Goal: Transaction & Acquisition: Purchase product/service

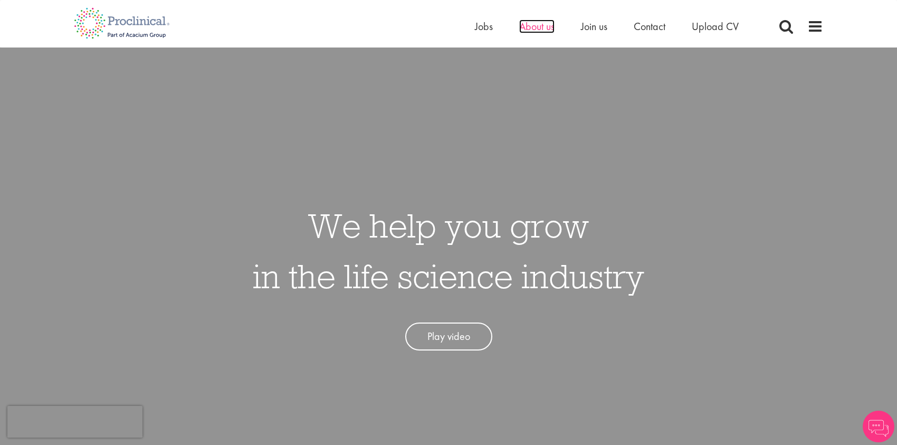
click at [539, 28] on span "About us" at bounding box center [536, 27] width 35 height 14
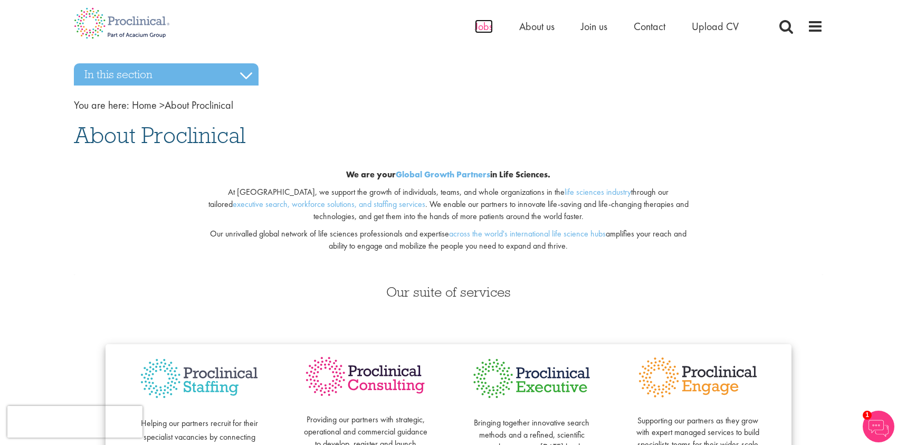
click at [484, 28] on span "Jobs" at bounding box center [484, 27] width 18 height 14
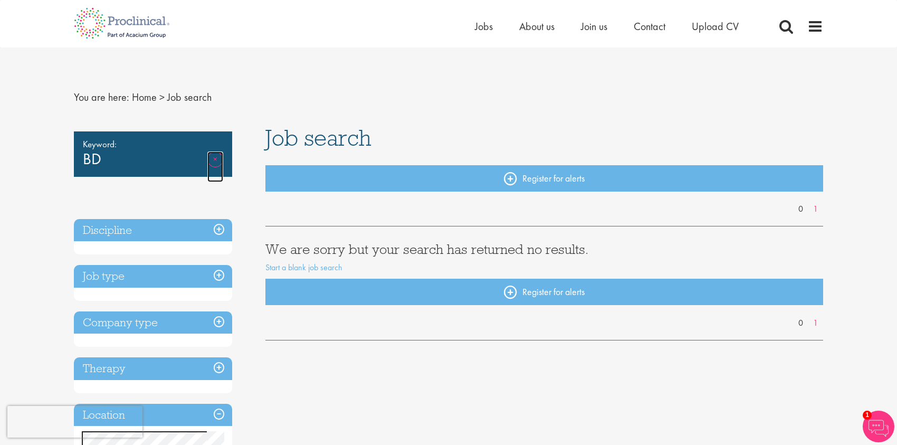
click at [215, 156] on link "Remove" at bounding box center [215, 166] width 16 height 31
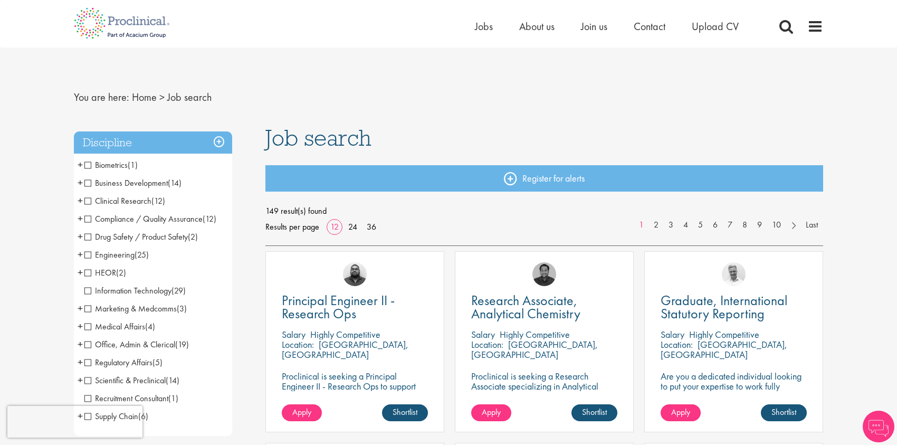
click at [136, 182] on span "Business Development" at bounding box center [125, 182] width 83 height 11
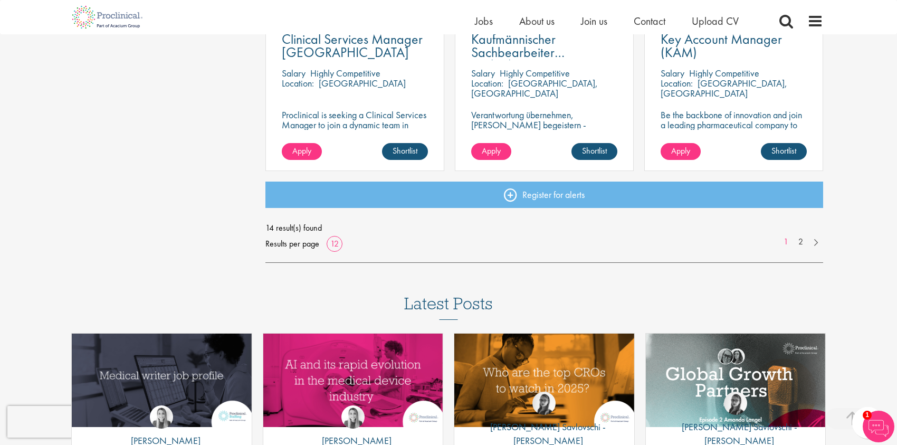
scroll to position [844, 0]
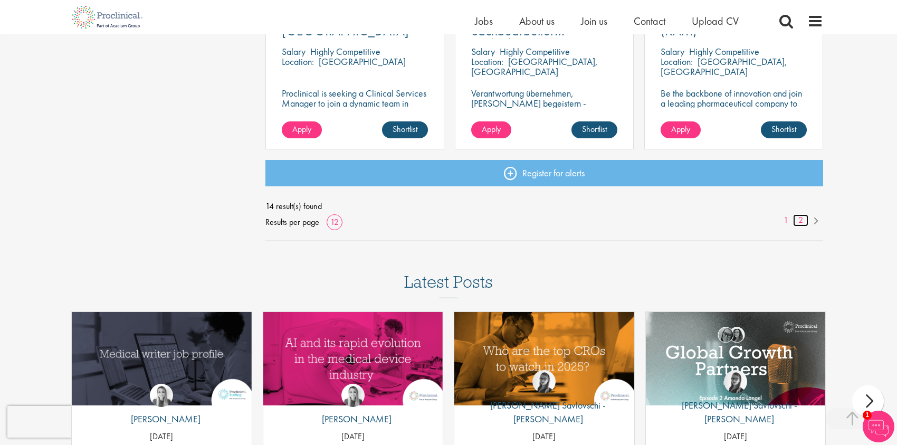
click at [798, 217] on link "2" at bounding box center [800, 220] width 15 height 12
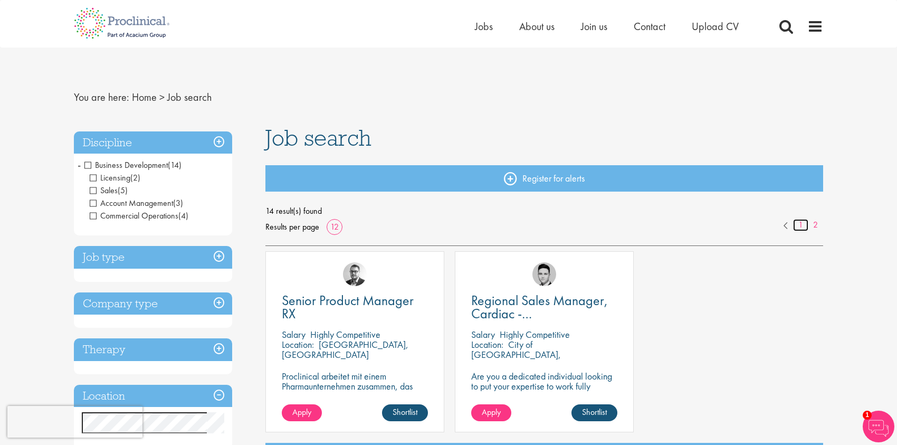
click at [800, 223] on link "1" at bounding box center [800, 225] width 15 height 12
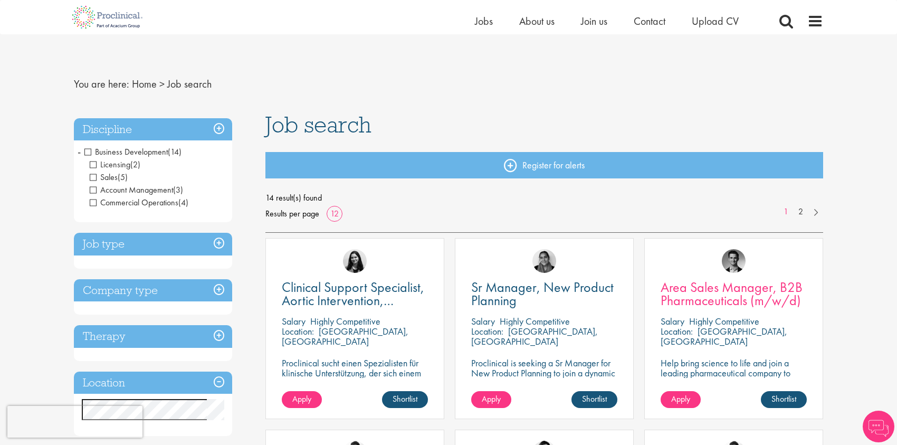
scroll to position [158, 0]
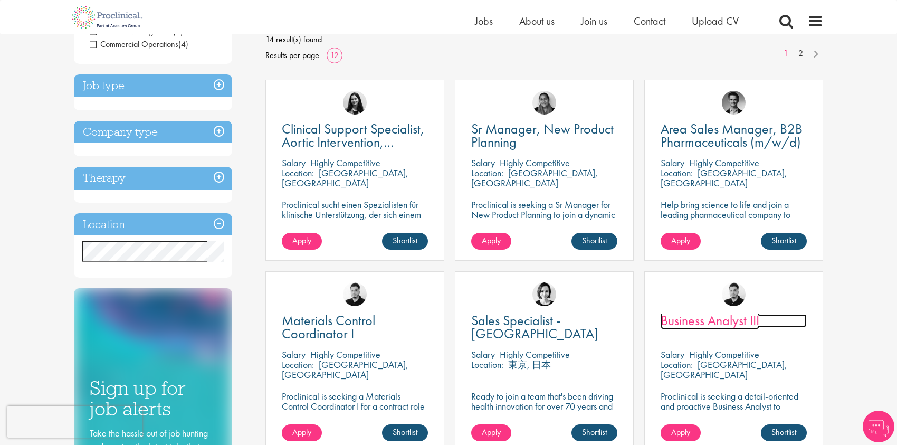
click at [727, 320] on span "Business Analyst III" at bounding box center [710, 320] width 99 height 18
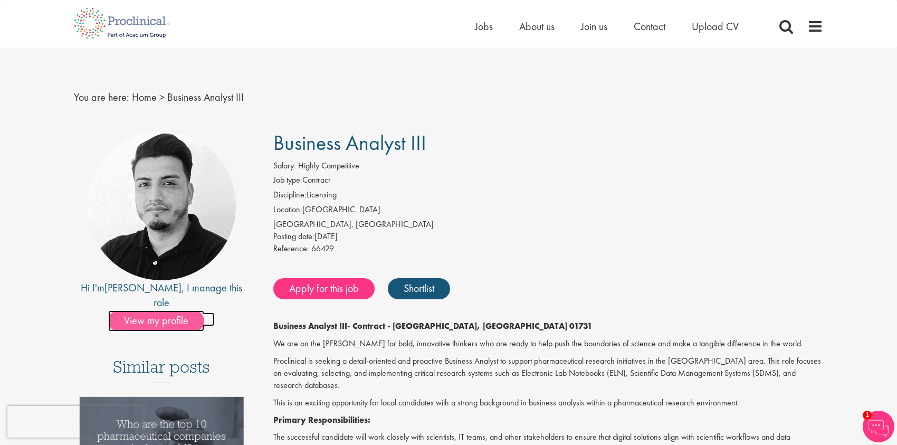
click at [158, 310] on span "View my profile" at bounding box center [156, 320] width 96 height 21
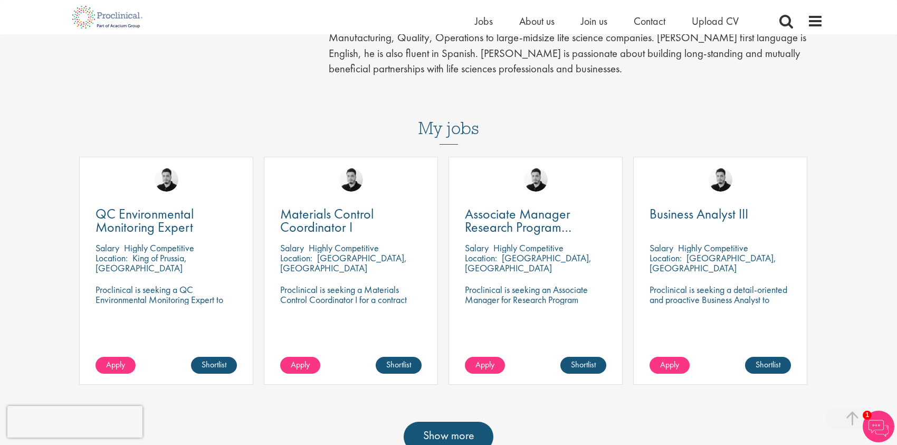
scroll to position [422, 0]
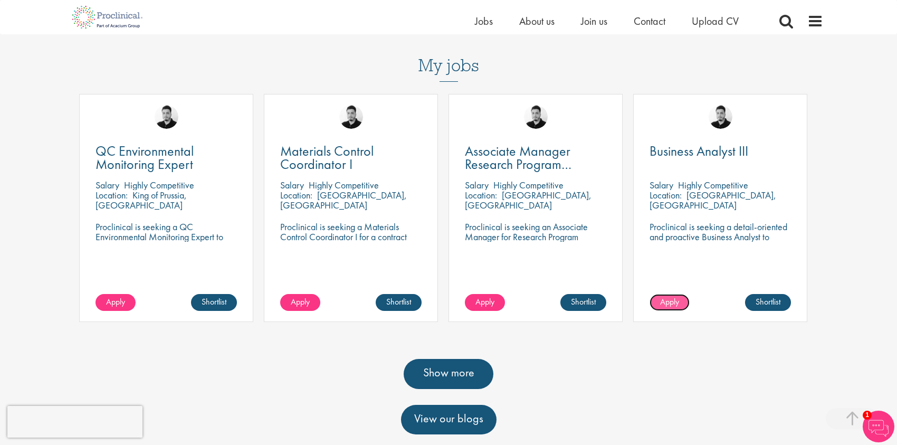
click at [680, 311] on link "Apply" at bounding box center [670, 302] width 40 height 17
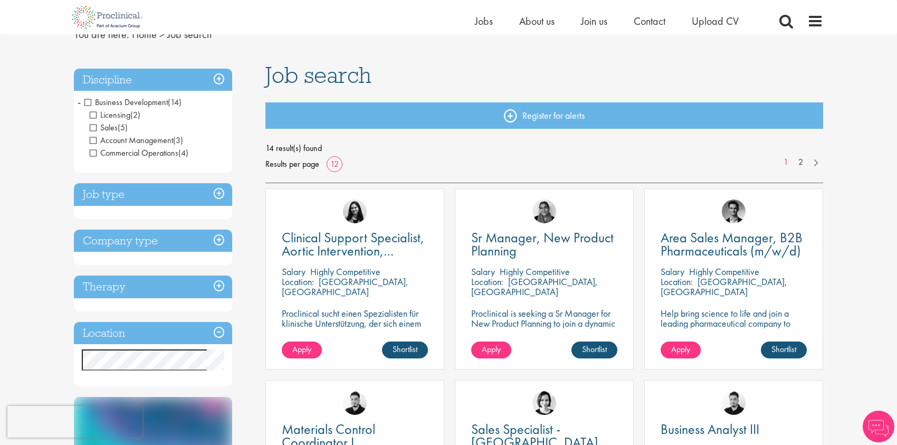
scroll to position [4, 0]
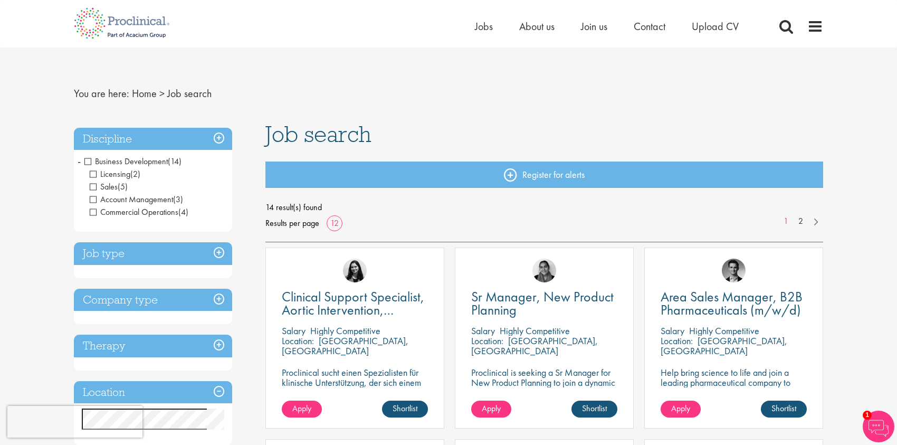
click at [95, 187] on span "Sales" at bounding box center [104, 186] width 28 height 11
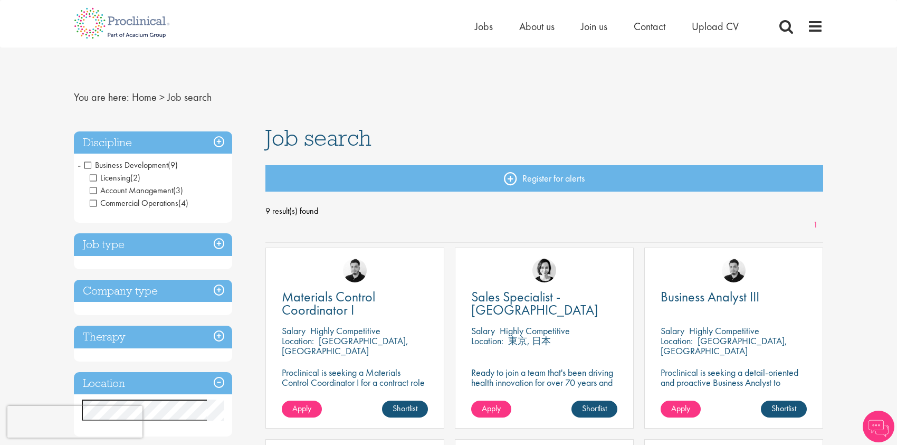
click at [94, 192] on span "Account Management" at bounding box center [131, 190] width 83 height 11
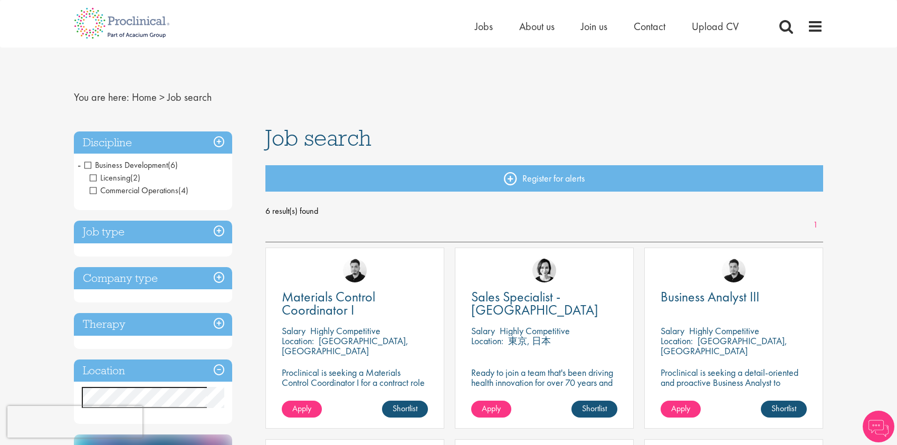
click at [92, 191] on span "Commercial Operations" at bounding box center [134, 190] width 89 height 11
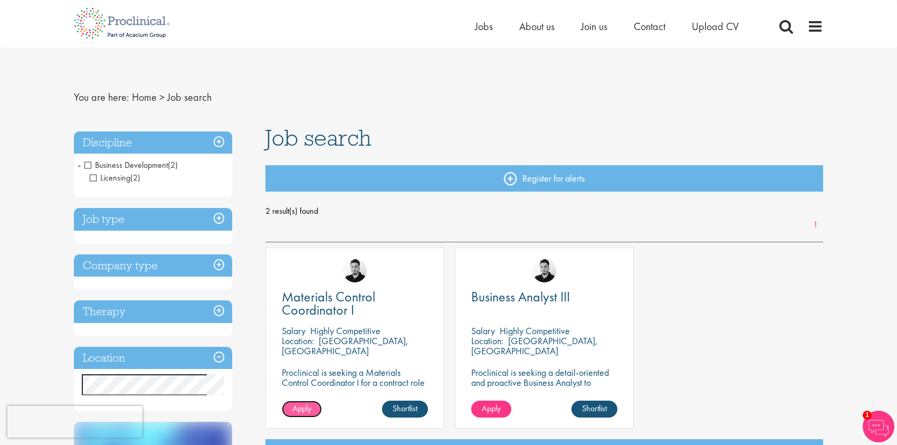
click at [306, 406] on span "Apply" at bounding box center [301, 408] width 19 height 11
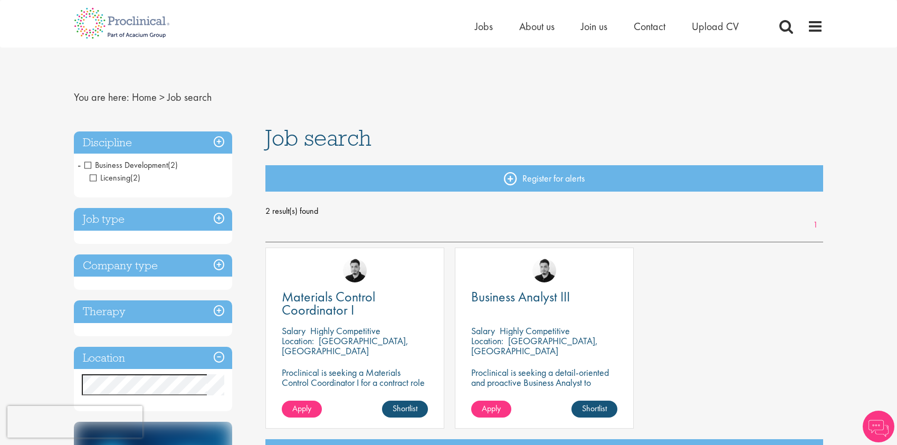
click at [85, 165] on span "Business Development" at bounding box center [125, 164] width 83 height 11
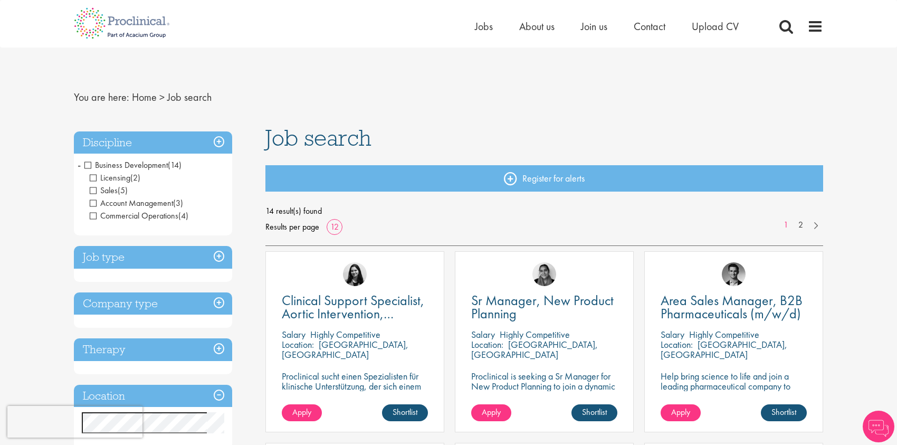
click at [223, 141] on h3 "Discipline" at bounding box center [153, 142] width 158 height 23
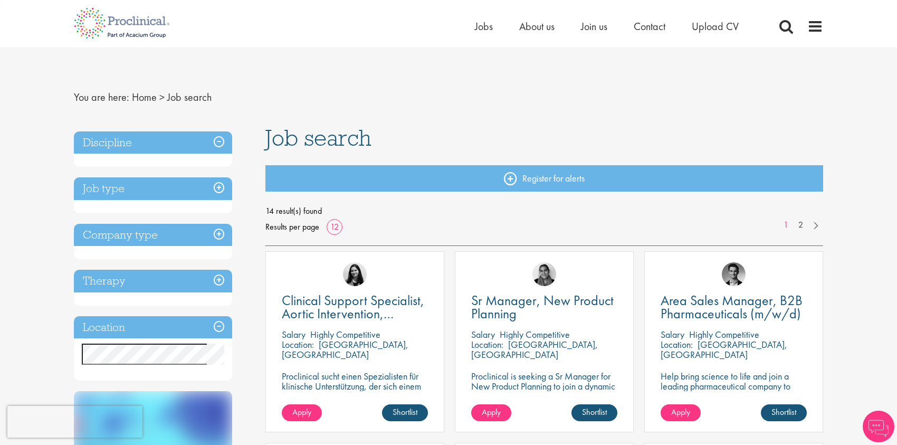
click at [223, 141] on h3 "Discipline" at bounding box center [153, 142] width 158 height 23
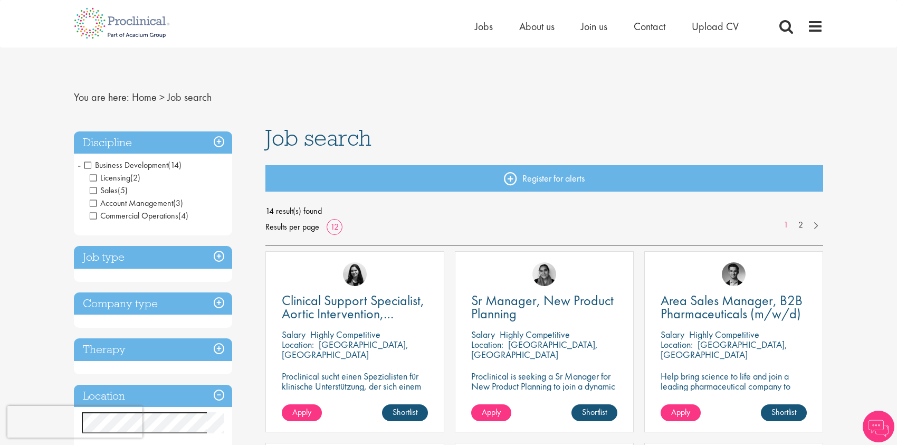
click at [84, 165] on span "Business Development" at bounding box center [125, 164] width 83 height 11
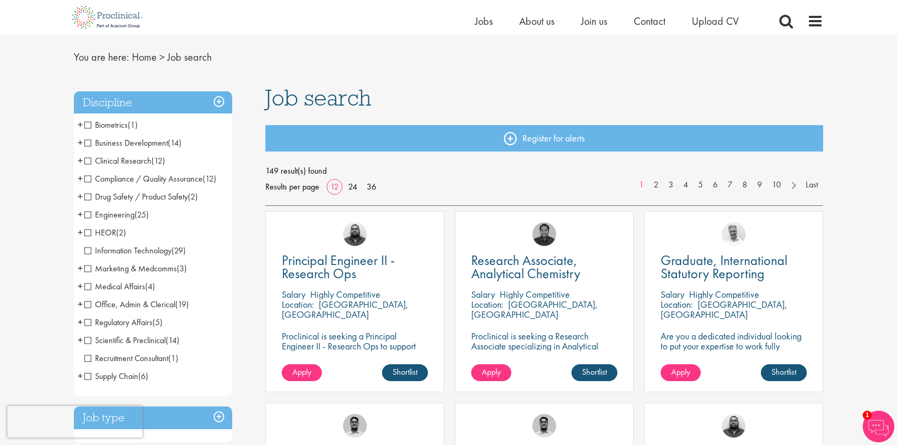
scroll to position [53, 0]
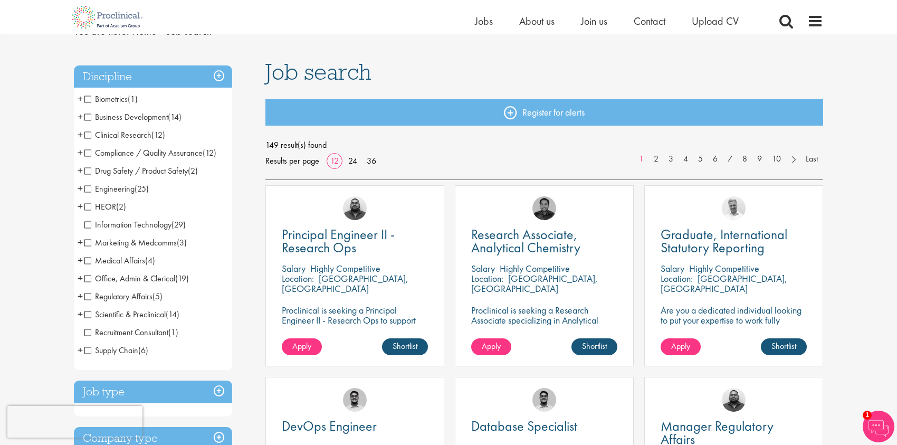
click at [93, 313] on span "Scientific & Preclinical" at bounding box center [124, 314] width 81 height 11
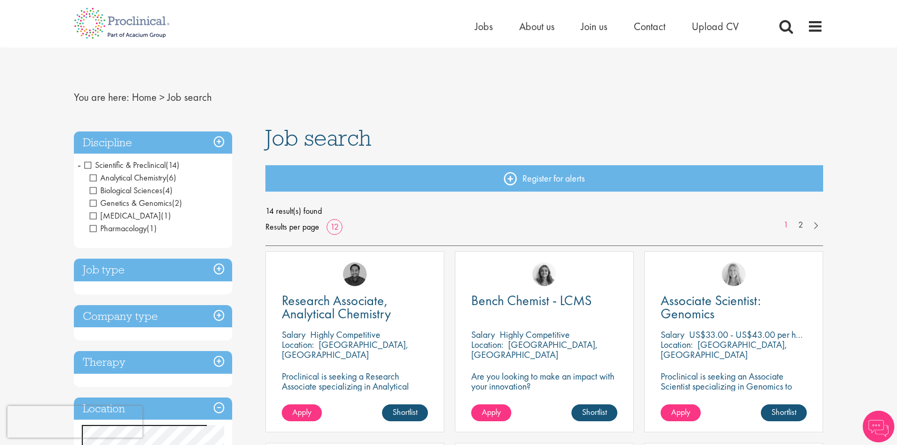
click at [79, 167] on span "-" at bounding box center [79, 165] width 3 height 16
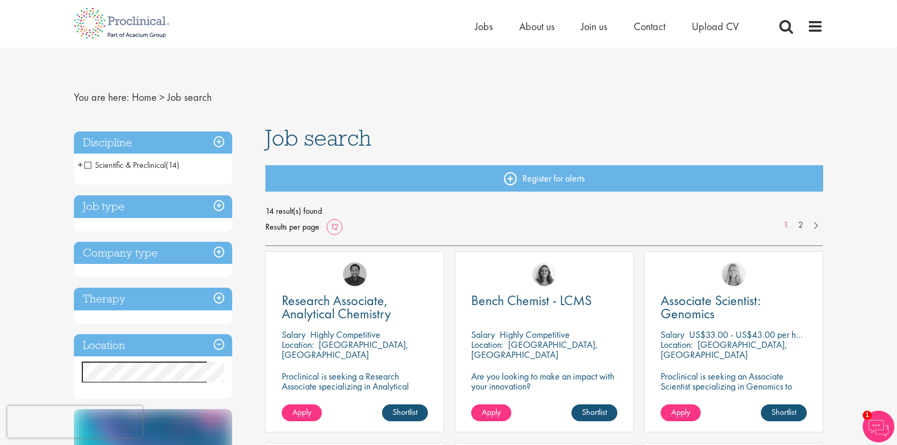
click at [148, 163] on span "Scientific & Preclinical" at bounding box center [124, 164] width 81 height 11
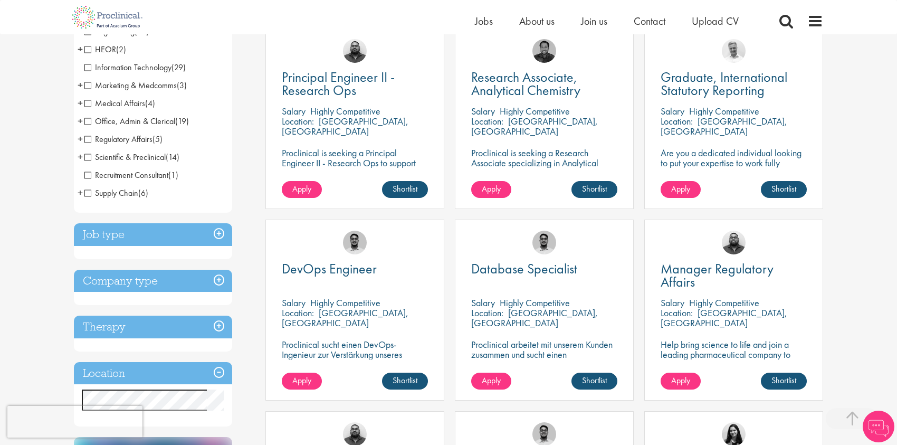
scroll to position [211, 0]
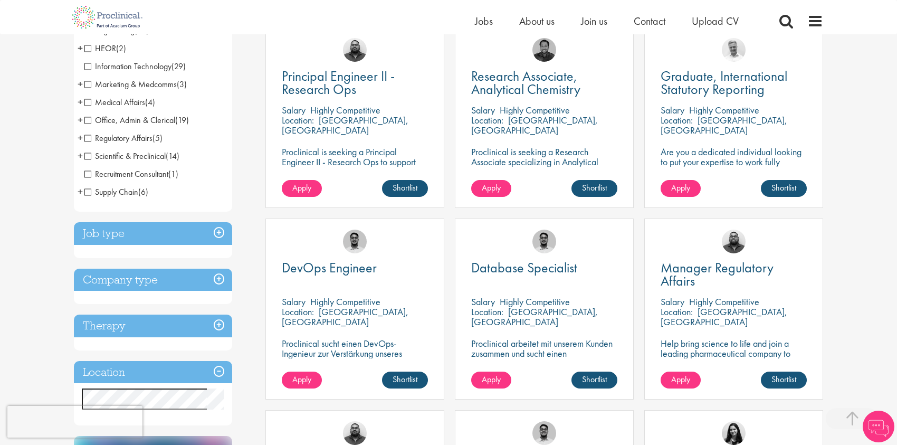
click at [120, 156] on span "Scientific & Preclinical" at bounding box center [124, 155] width 81 height 11
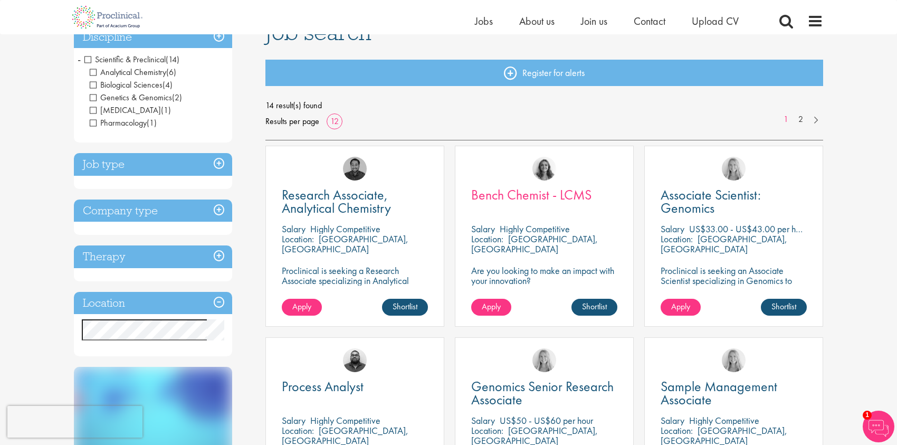
scroll to position [106, 0]
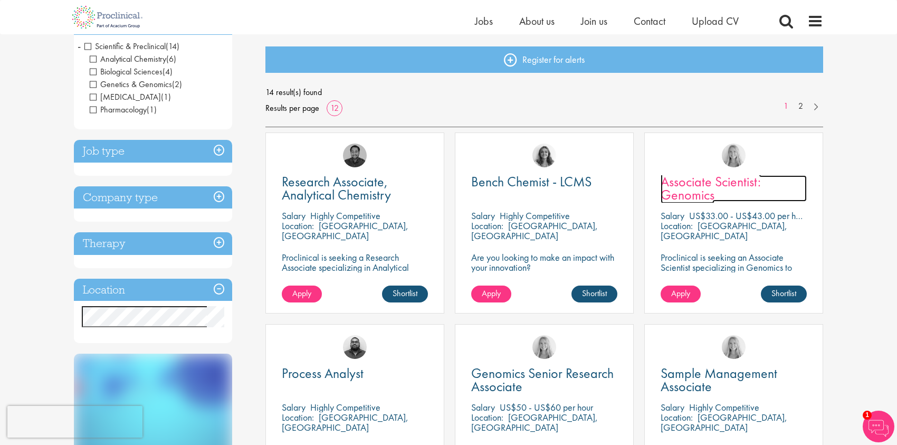
click at [699, 188] on span "Associate Scientist: Genomics" at bounding box center [711, 188] width 100 height 31
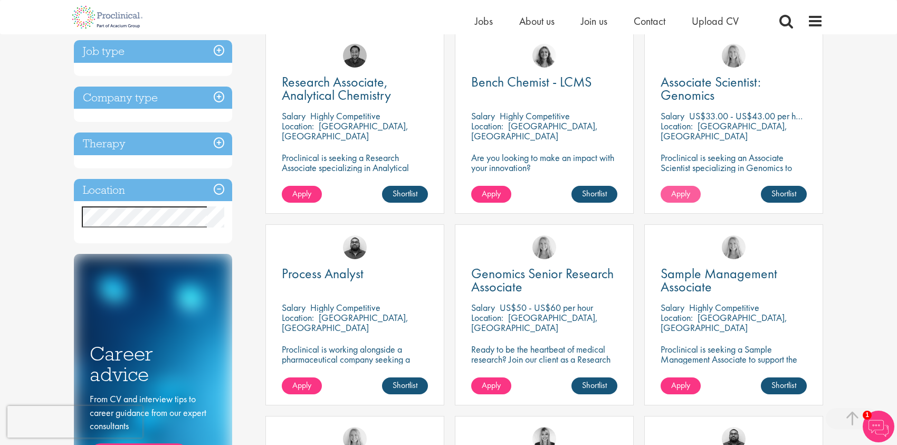
scroll to position [214, 0]
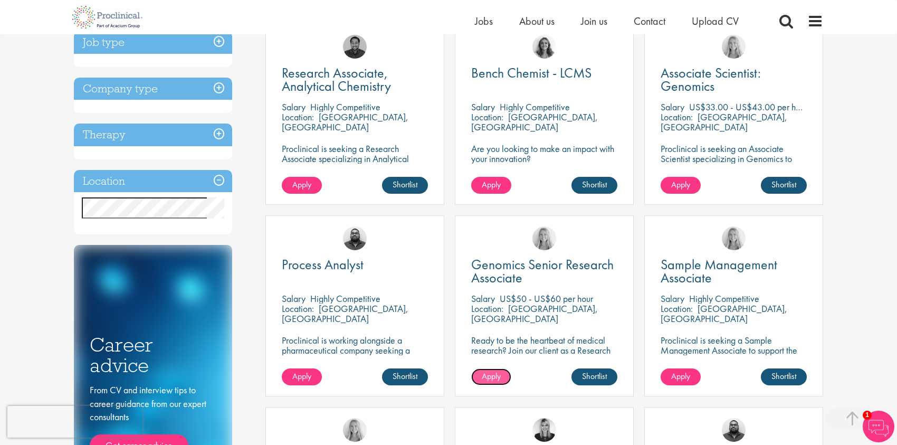
click at [491, 372] on span "Apply" at bounding box center [491, 375] width 19 height 11
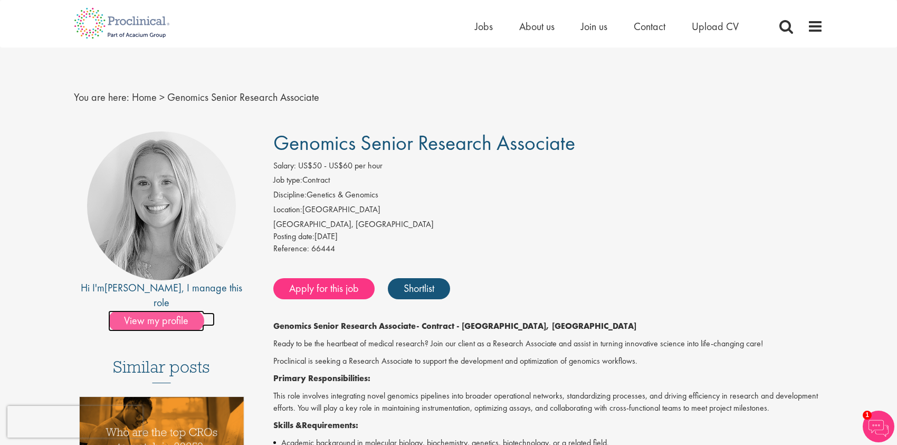
click at [174, 310] on span "View my profile" at bounding box center [156, 320] width 96 height 21
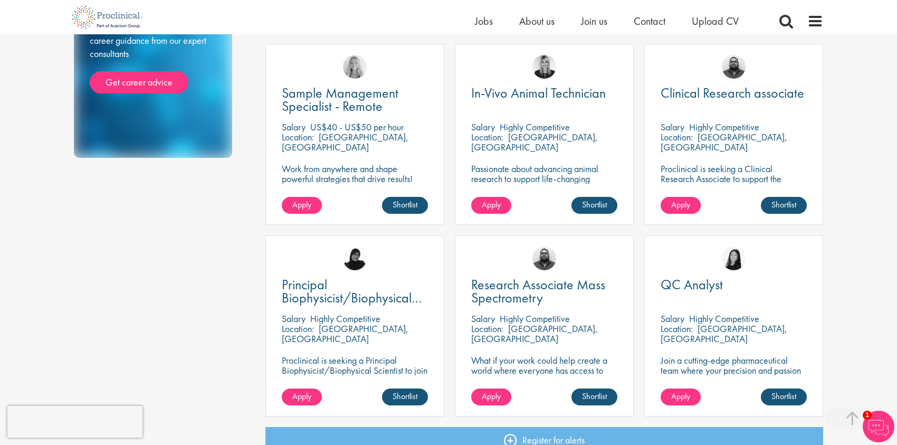
scroll to position [584, 0]
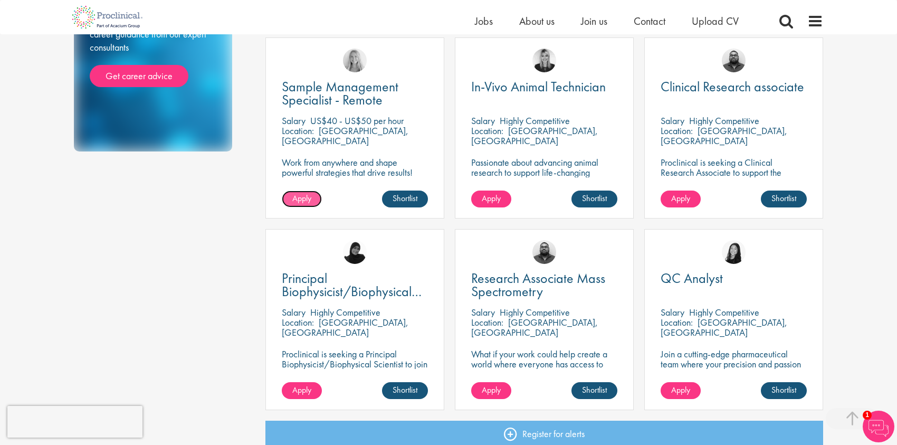
click at [297, 199] on span "Apply" at bounding box center [301, 198] width 19 height 11
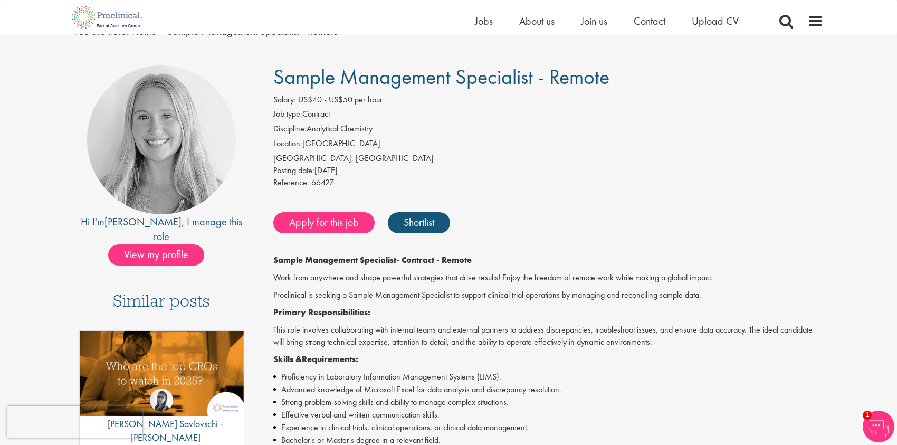
scroll to position [53, 0]
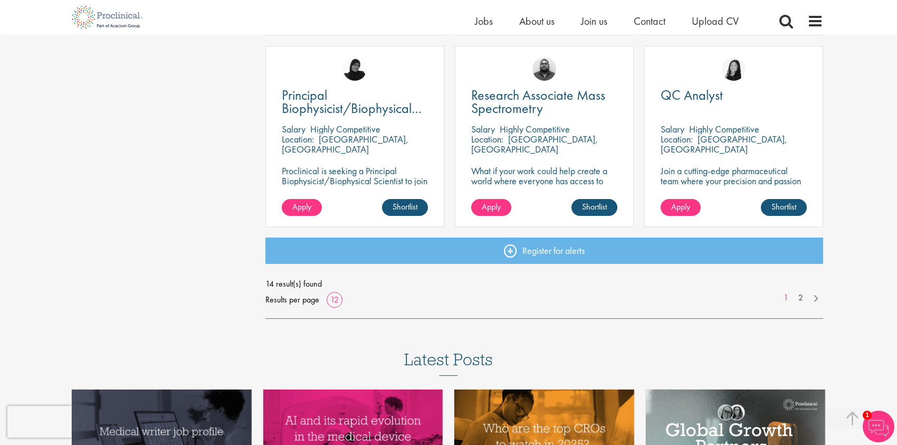
scroll to position [796, 0]
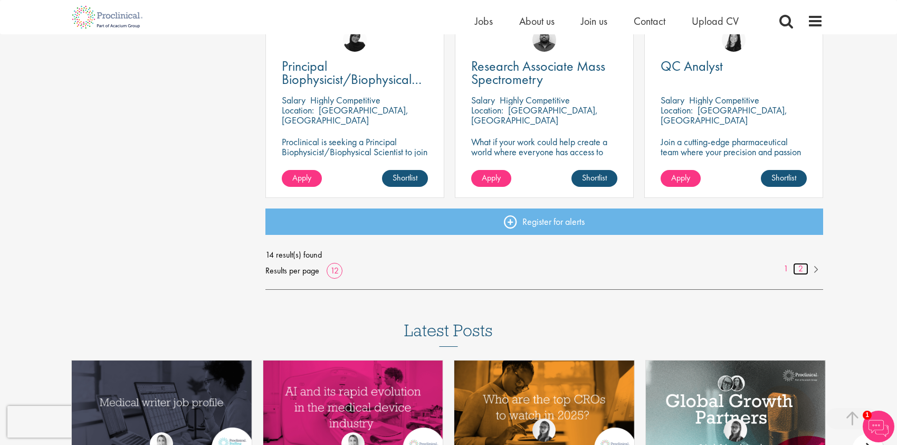
click at [803, 266] on link "2" at bounding box center [800, 269] width 15 height 12
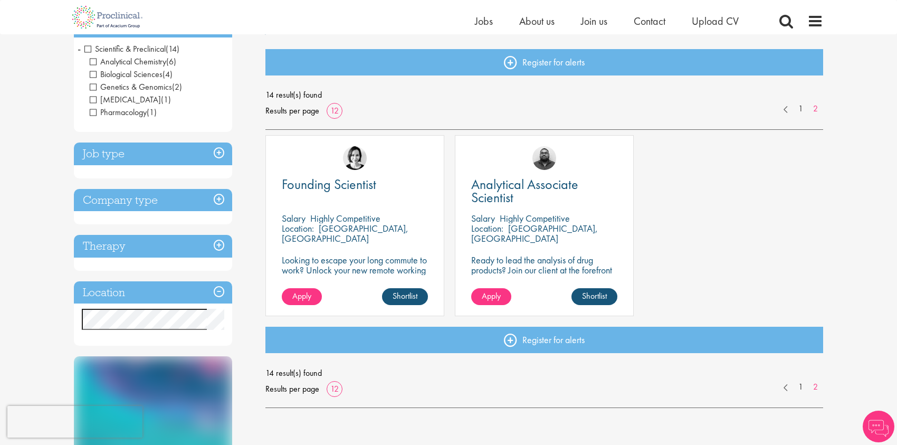
scroll to position [106, 0]
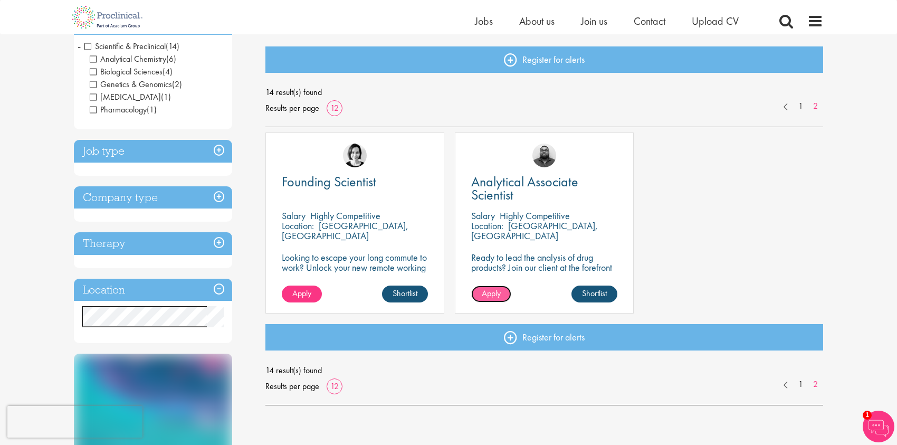
click at [487, 293] on span "Apply" at bounding box center [491, 293] width 19 height 11
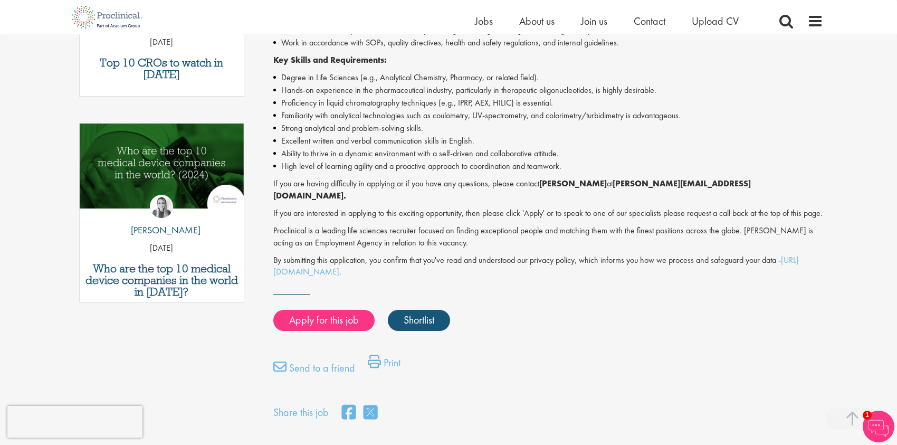
scroll to position [475, 0]
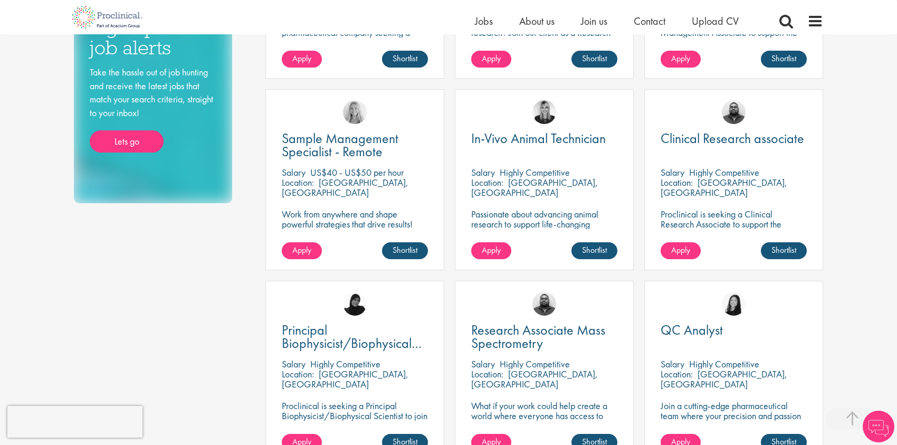
scroll to position [479, 0]
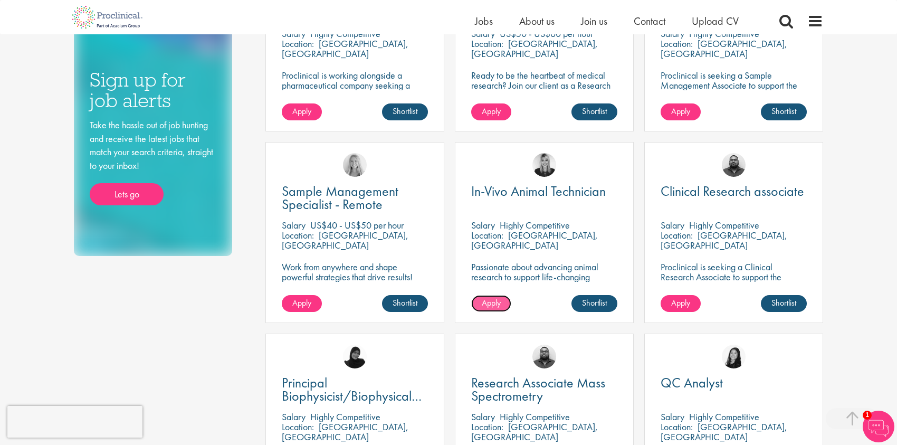
click at [486, 304] on span "Apply" at bounding box center [491, 302] width 19 height 11
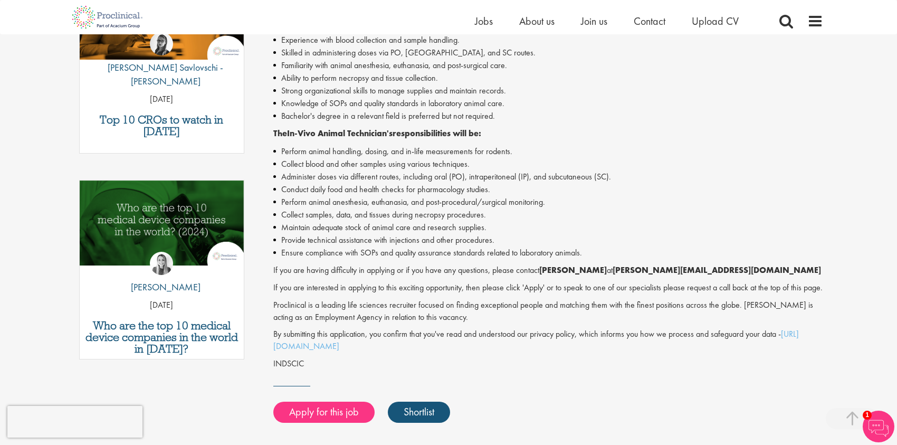
scroll to position [475, 0]
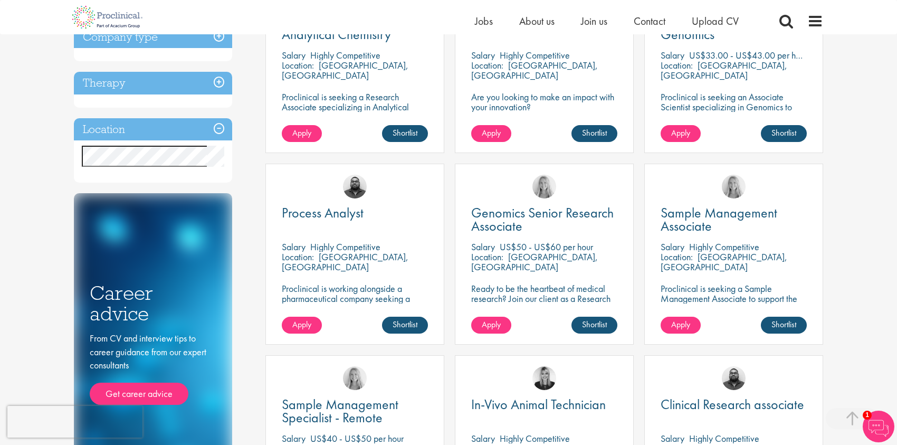
scroll to position [271, 0]
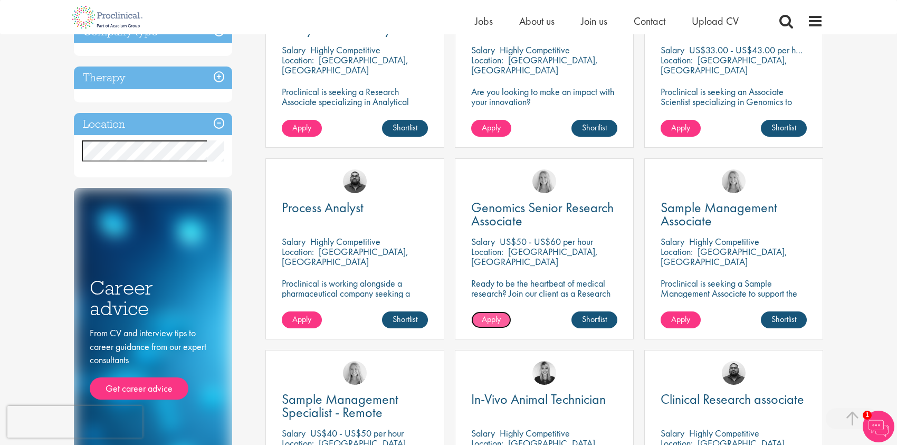
click at [484, 321] on span "Apply" at bounding box center [491, 318] width 19 height 11
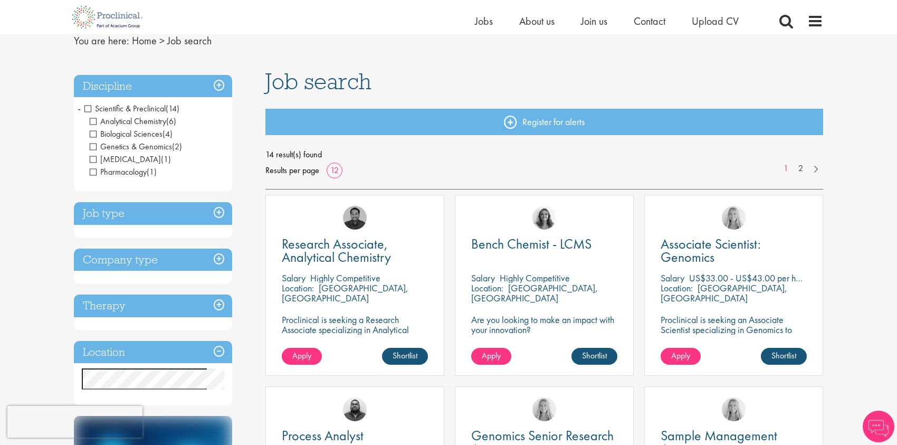
scroll to position [35, 0]
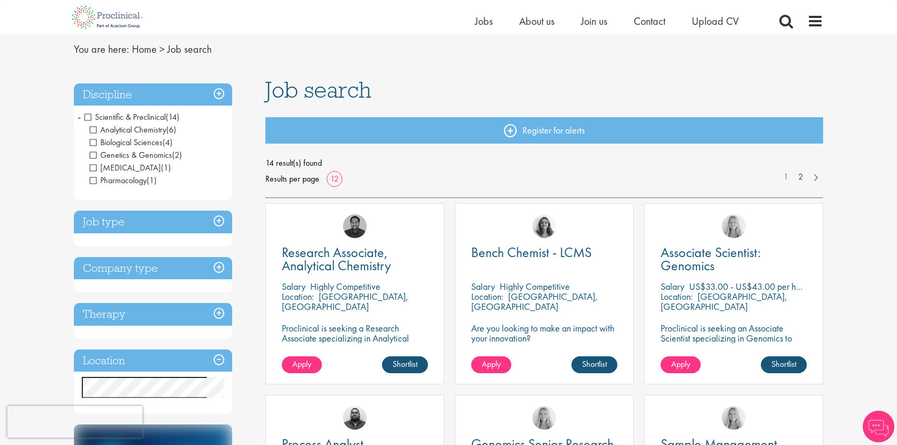
click at [81, 116] on li "Scientific & Preclinical (14) - + Analytical Chemistry (6) Biological Sciences …" at bounding box center [153, 148] width 158 height 81
click at [78, 116] on span "-" at bounding box center [79, 117] width 3 height 16
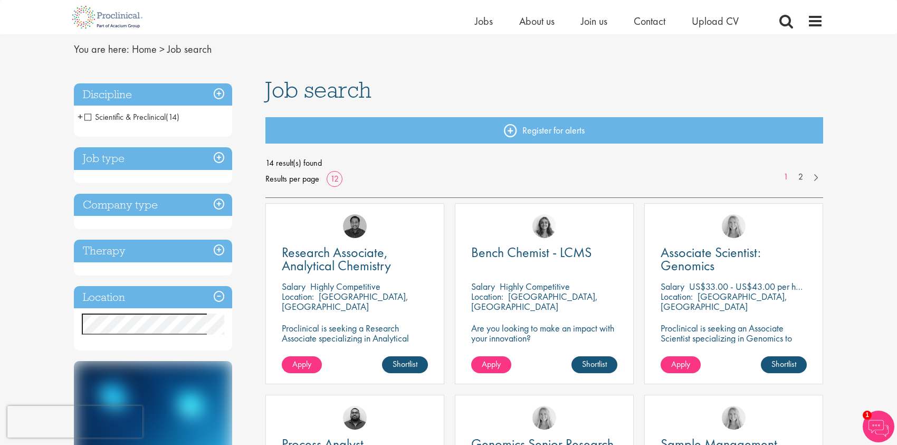
click at [216, 94] on h3 "Discipline" at bounding box center [153, 94] width 158 height 23
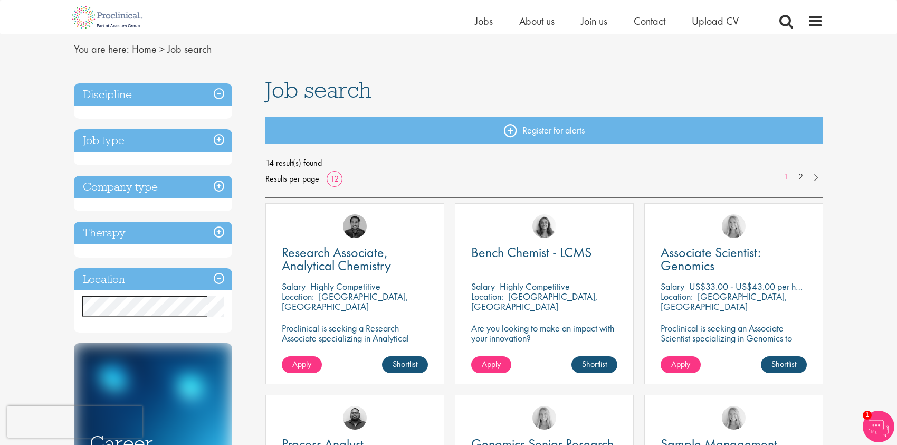
click at [216, 94] on h3 "Discipline" at bounding box center [153, 94] width 158 height 23
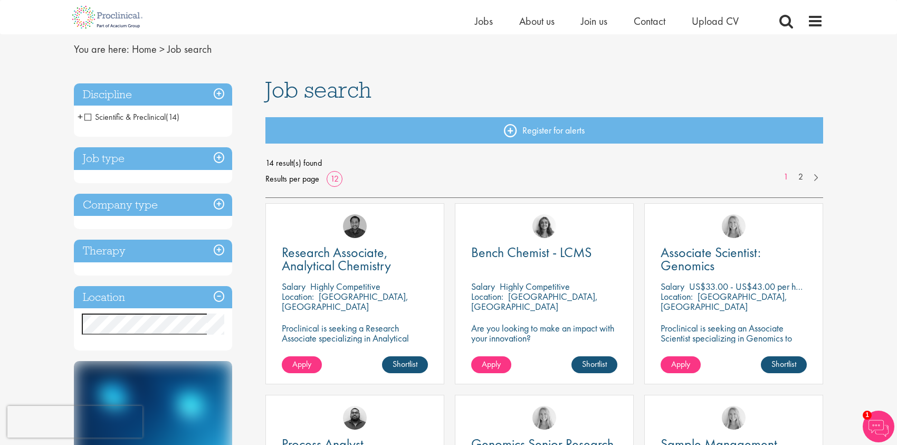
click at [85, 114] on span "Scientific & Preclinical" at bounding box center [124, 116] width 81 height 11
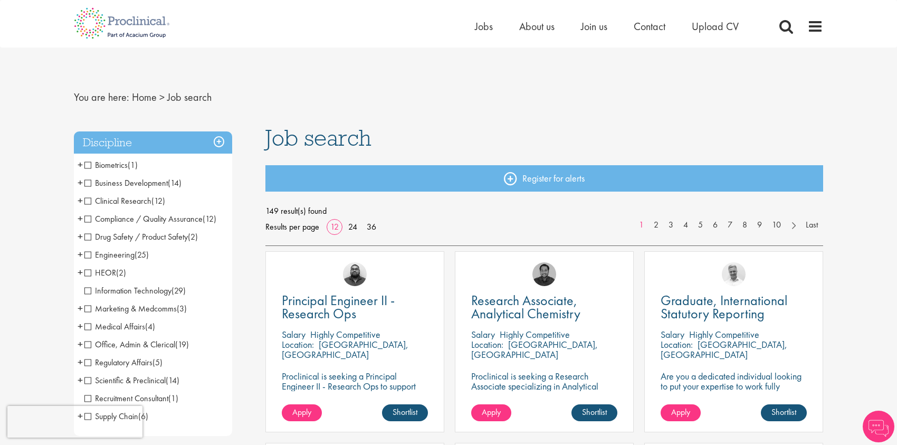
click at [89, 183] on span "Business Development" at bounding box center [125, 182] width 83 height 11
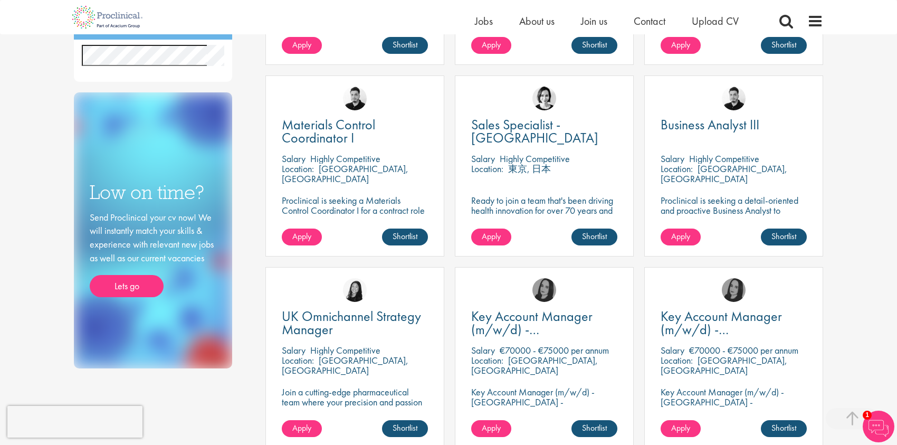
scroll to position [317, 0]
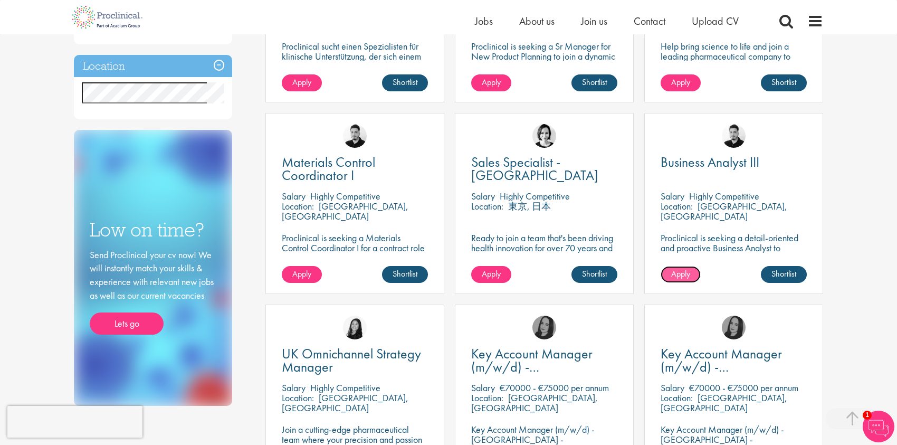
click at [675, 274] on span "Apply" at bounding box center [680, 273] width 19 height 11
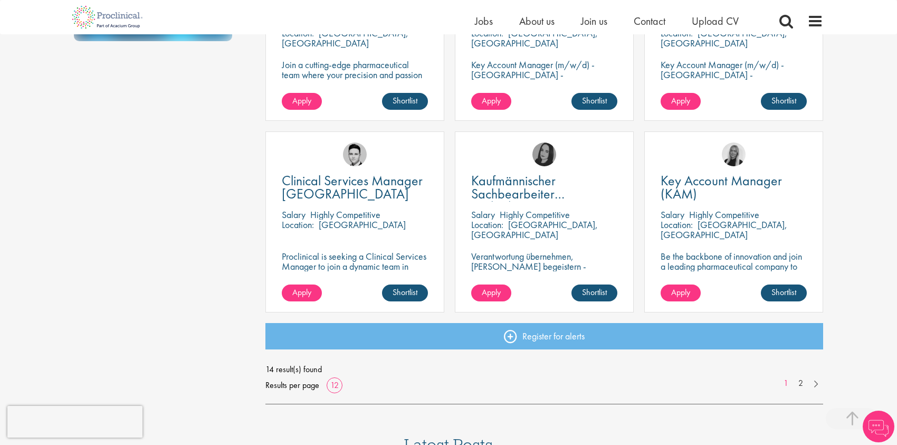
scroll to position [689, 0]
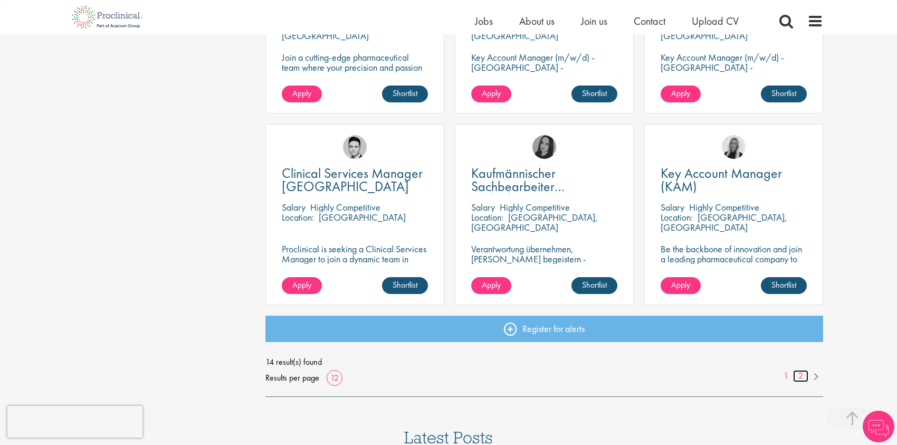
click at [802, 372] on link "2" at bounding box center [800, 376] width 15 height 12
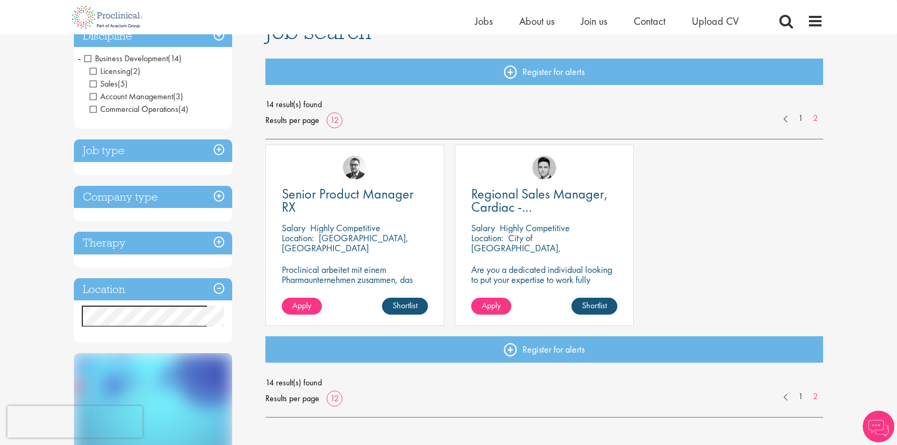
scroll to position [106, 0]
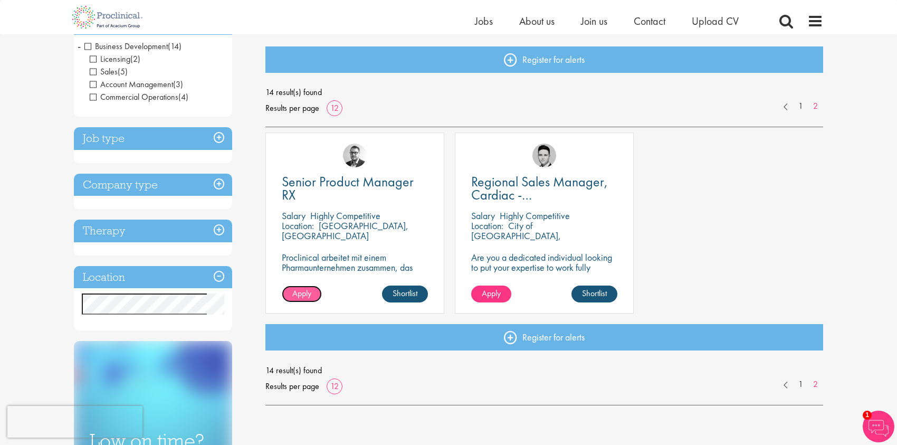
click at [304, 297] on span "Apply" at bounding box center [301, 293] width 19 height 11
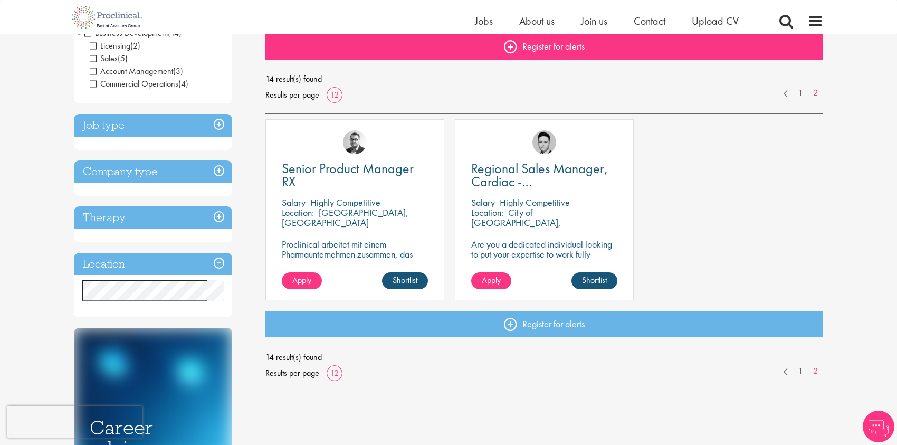
scroll to position [106, 0]
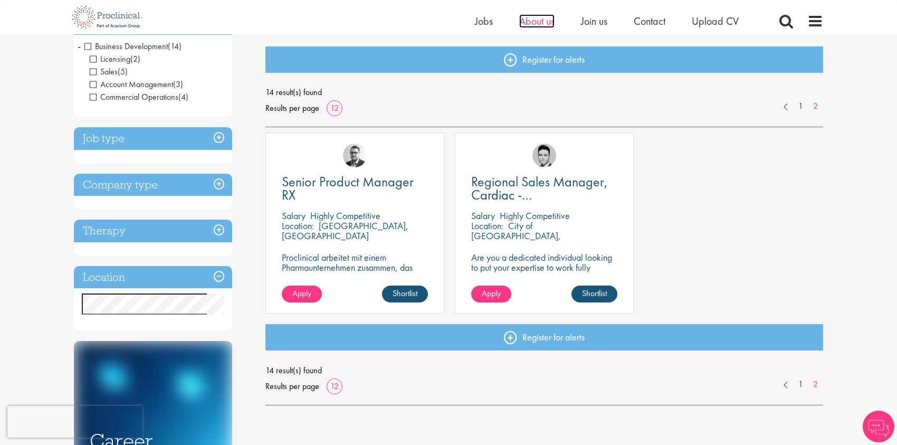
click at [544, 20] on span "About us" at bounding box center [536, 21] width 35 height 14
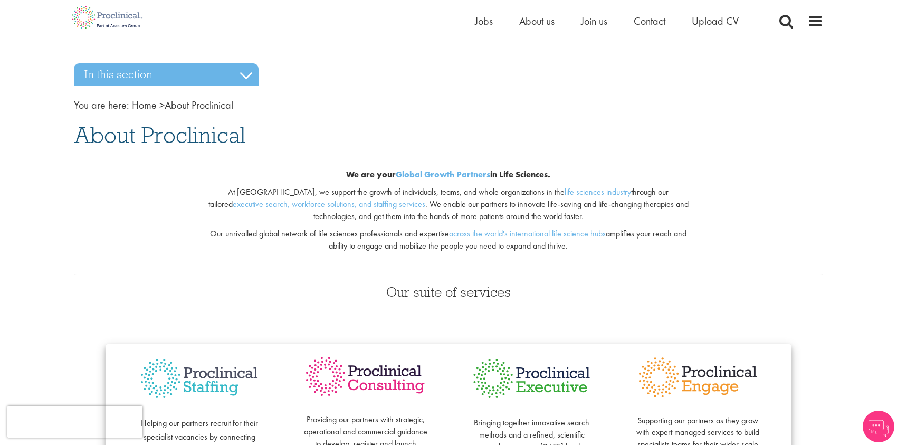
scroll to position [211, 0]
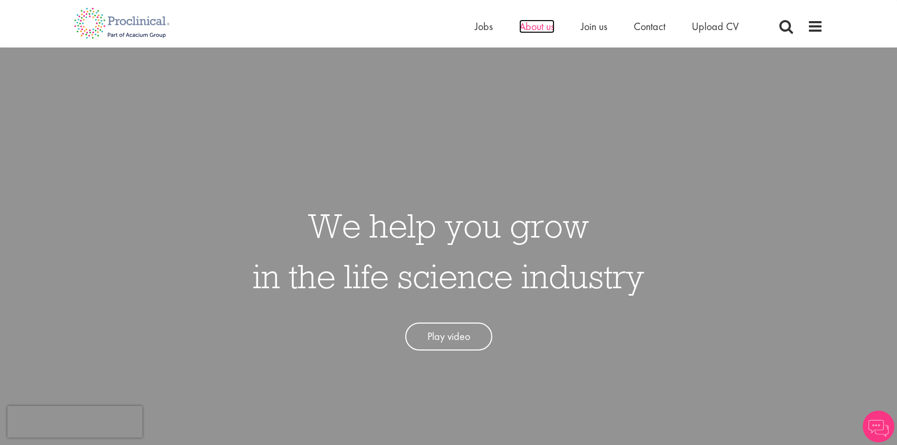
click at [549, 26] on span "About us" at bounding box center [536, 27] width 35 height 14
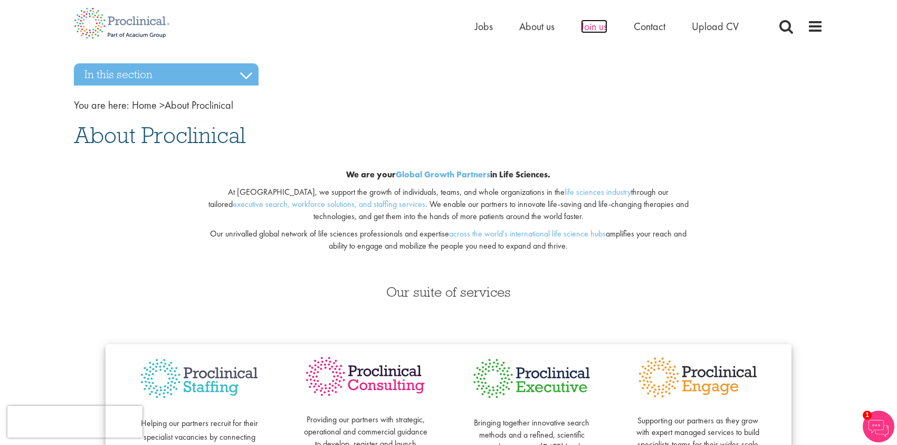
click at [594, 28] on span "Join us" at bounding box center [594, 27] width 26 height 14
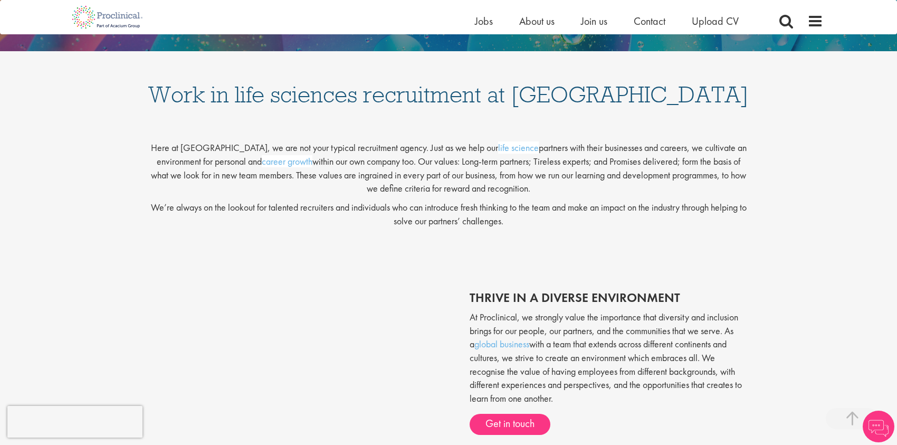
scroll to position [264, 0]
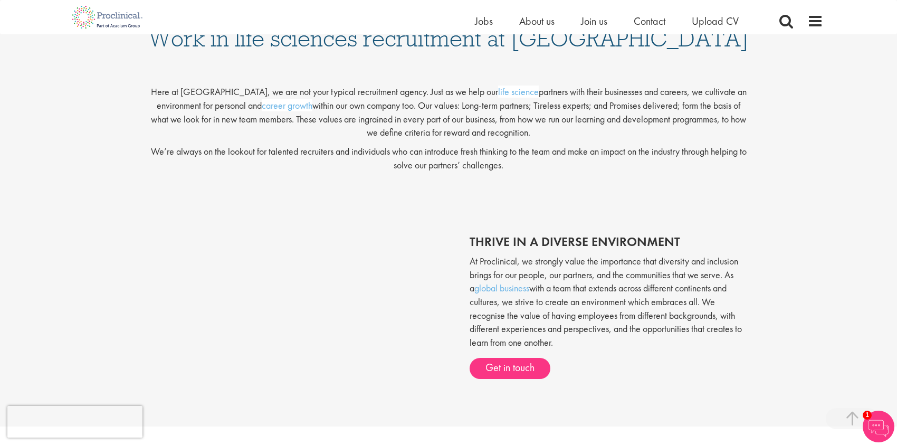
click at [492, 23] on ul "Home Jobs About us Join us Contact Upload CV" at bounding box center [620, 21] width 290 height 16
click at [487, 24] on span "Jobs" at bounding box center [484, 21] width 18 height 14
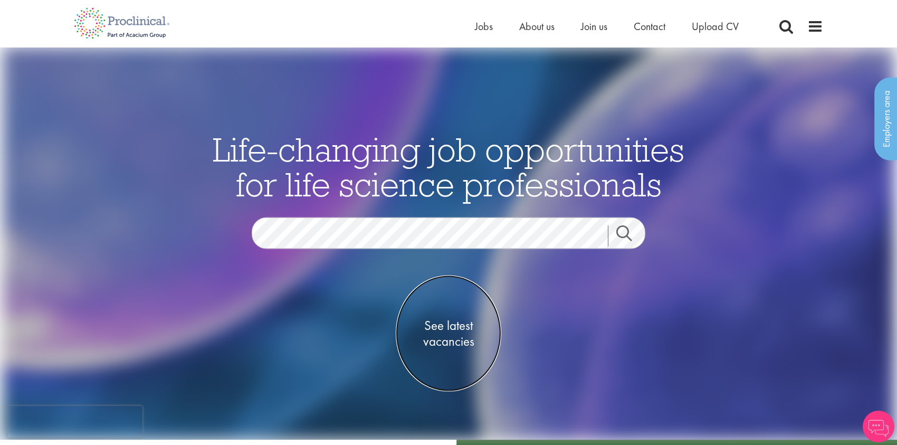
click at [459, 332] on span "See latest vacancies" at bounding box center [449, 333] width 106 height 32
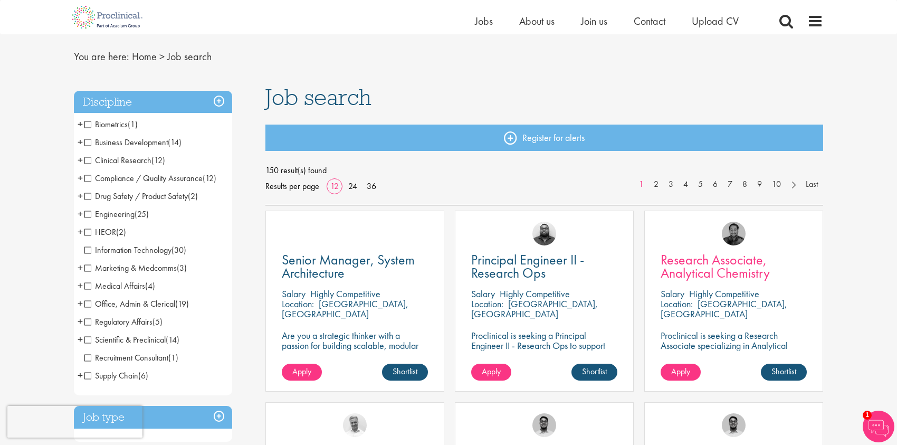
scroll to position [53, 0]
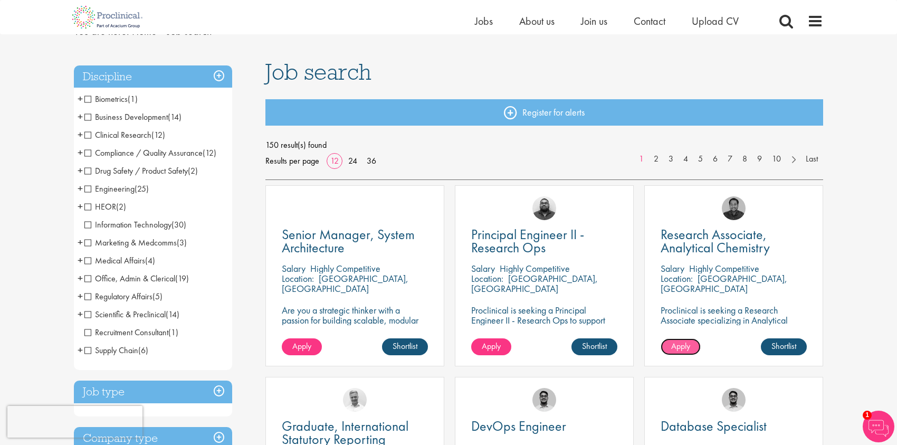
click at [690, 352] on link "Apply" at bounding box center [681, 346] width 40 height 17
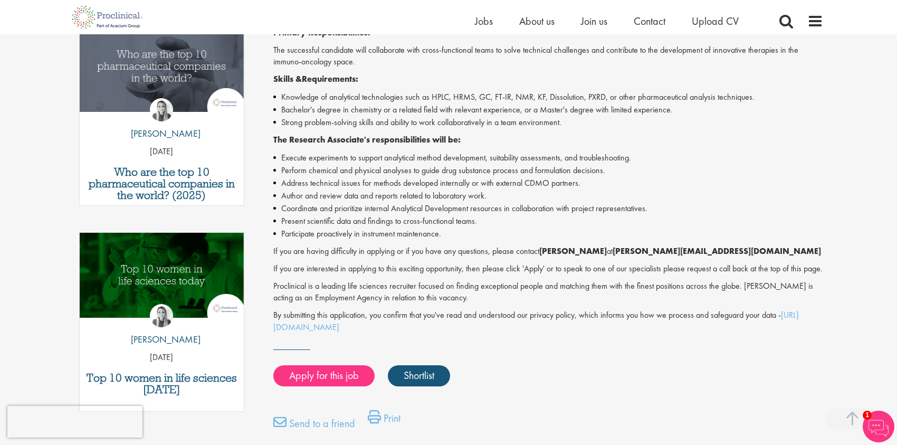
scroll to position [369, 0]
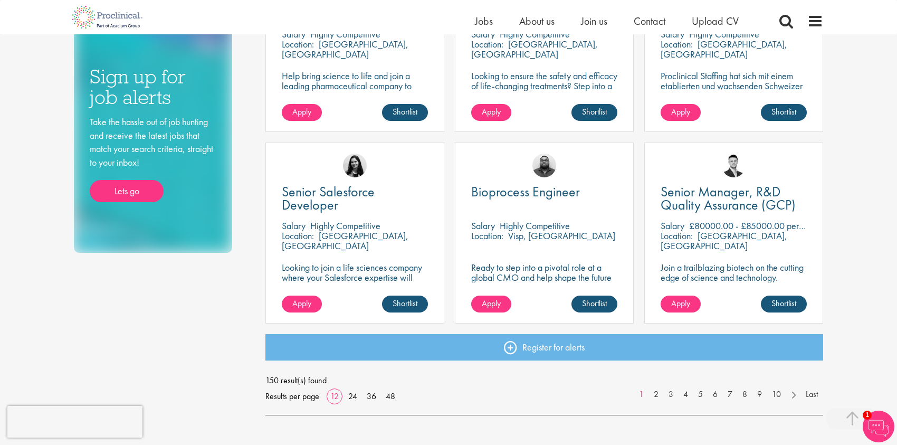
scroll to position [689, 0]
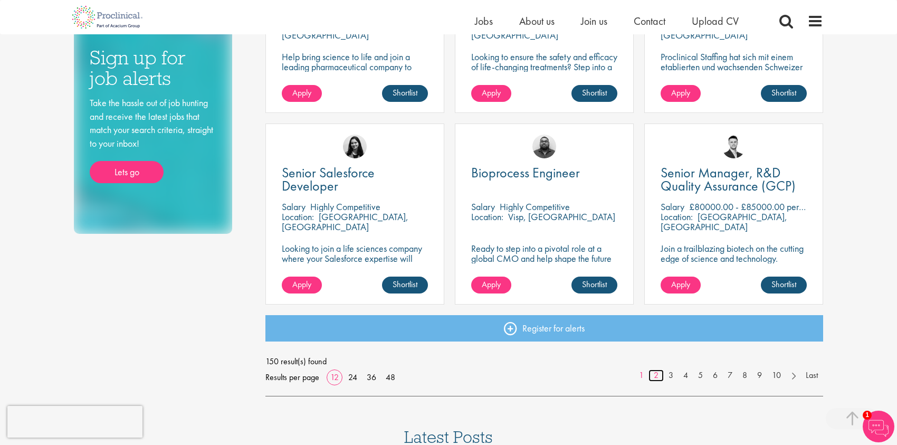
click at [658, 374] on link "2" at bounding box center [656, 375] width 15 height 12
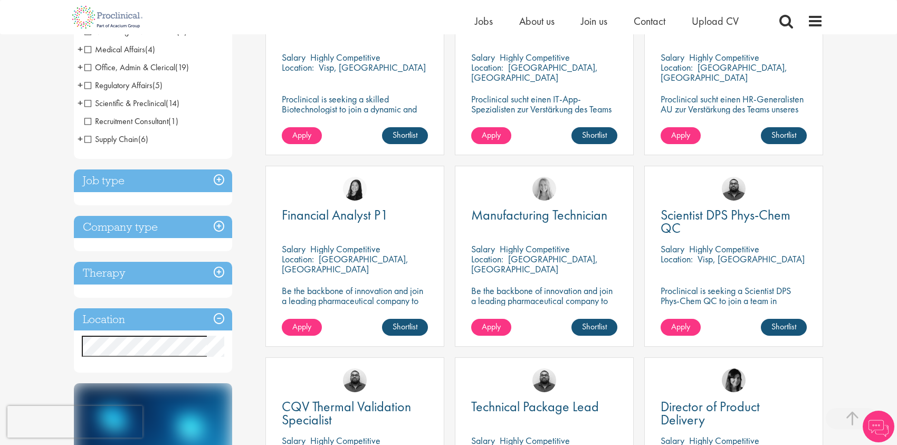
scroll to position [317, 0]
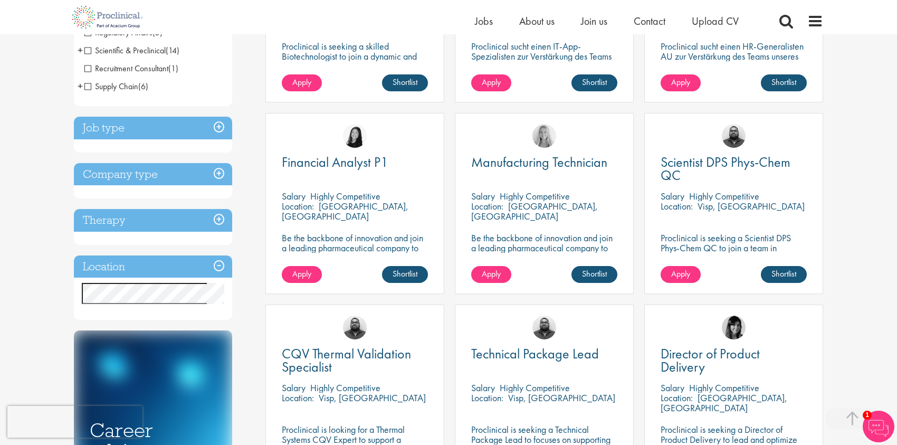
click at [215, 265] on h3 "Location" at bounding box center [153, 266] width 158 height 23
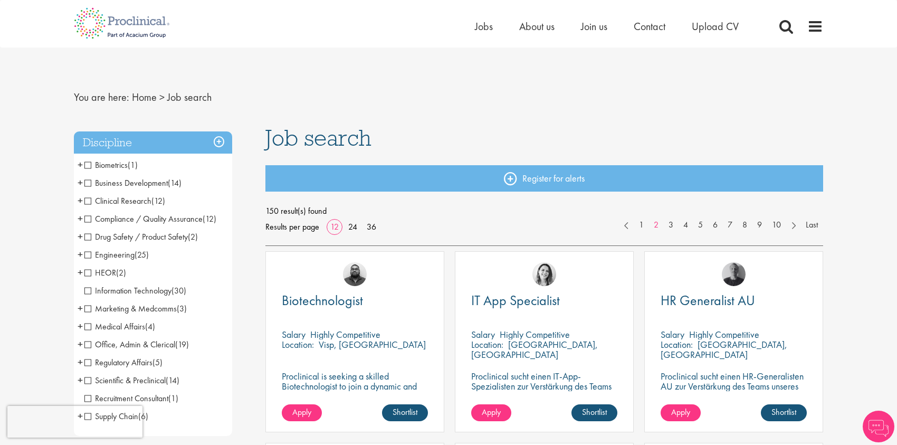
click at [218, 139] on h3 "Discipline" at bounding box center [153, 142] width 158 height 23
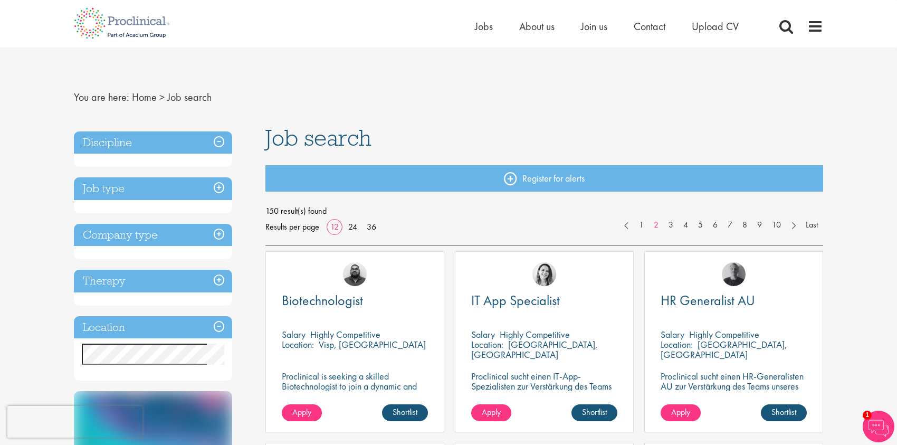
click at [215, 328] on h3 "Location" at bounding box center [153, 327] width 158 height 23
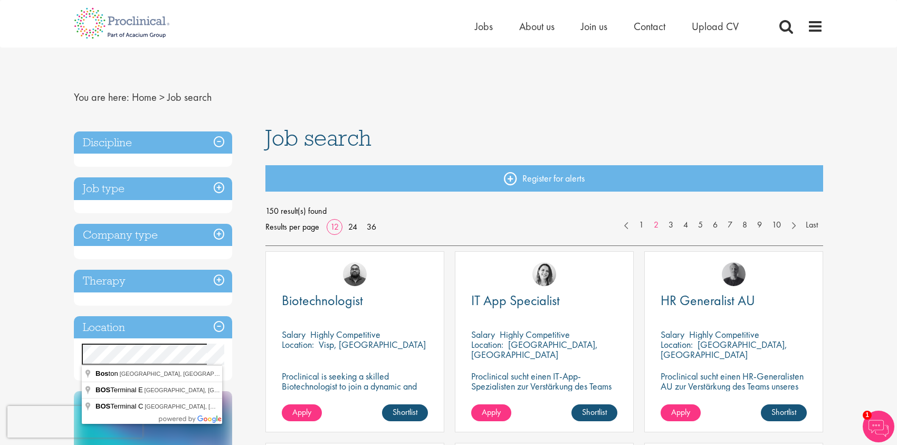
click at [74, 350] on div "Specified location Miles" at bounding box center [153, 354] width 158 height 21
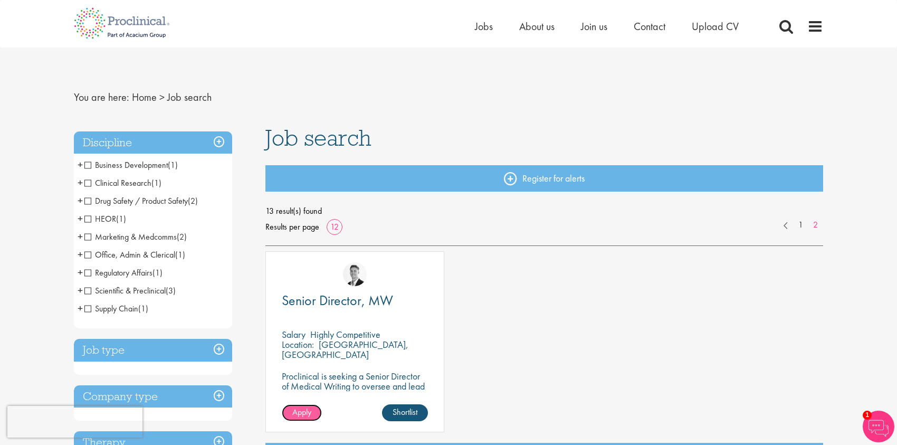
click at [312, 416] on link "Apply" at bounding box center [302, 412] width 40 height 17
drag, startPoint x: 84, startPoint y: 167, endPoint x: 378, endPoint y: 31, distance: 323.2
click at [799, 225] on link "1" at bounding box center [800, 225] width 15 height 12
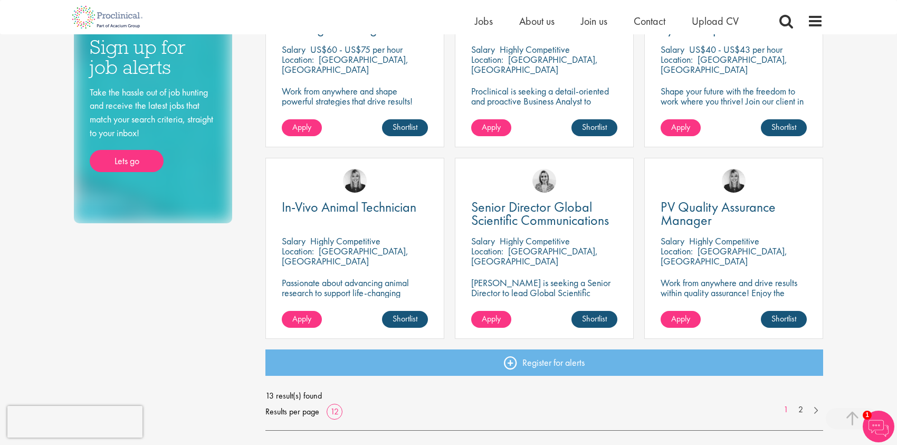
scroll to position [686, 0]
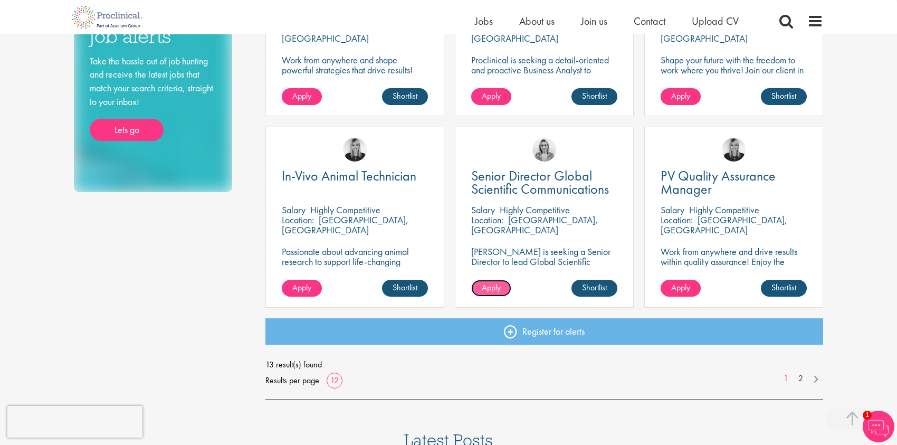
click at [478, 286] on link "Apply" at bounding box center [491, 288] width 40 height 17
